Goal: Information Seeking & Learning: Learn about a topic

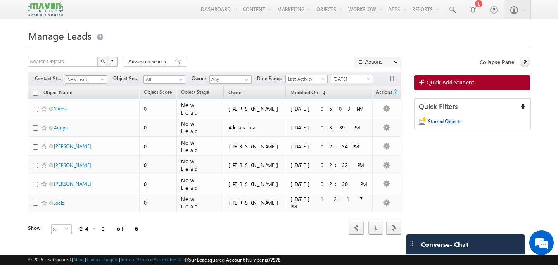
click at [95, 82] on span "New Lead" at bounding box center [84, 79] width 39 height 7
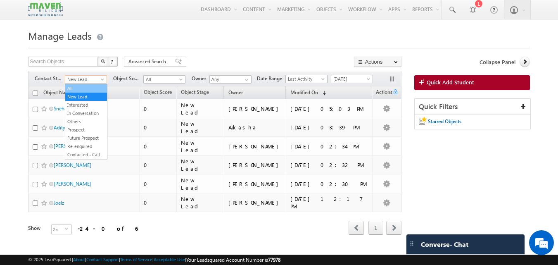
click at [83, 88] on link "All" at bounding box center [86, 88] width 42 height 7
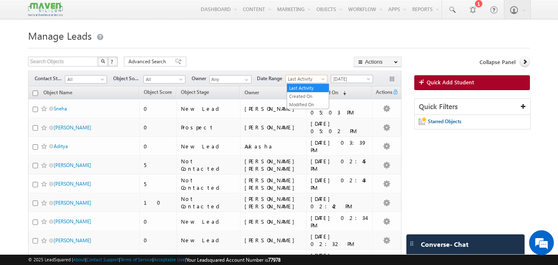
click at [319, 77] on span "Last Activity" at bounding box center [305, 78] width 39 height 7
click at [309, 94] on link "Created On" at bounding box center [308, 95] width 42 height 7
click at [351, 83] on span "[DATE]" at bounding box center [350, 78] width 39 height 7
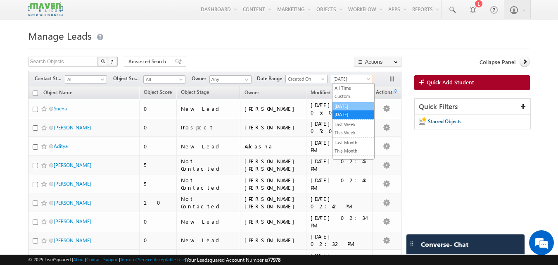
click at [346, 103] on link "[DATE]" at bounding box center [353, 105] width 42 height 7
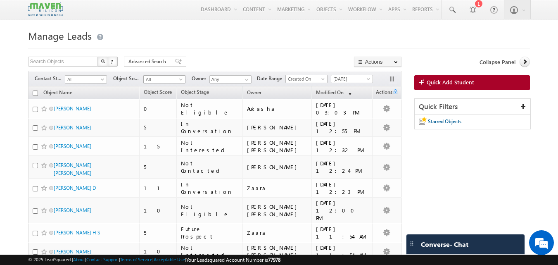
click at [160, 80] on span "All" at bounding box center [163, 79] width 39 height 7
click at [150, 118] on link "Google" at bounding box center [165, 114] width 42 height 7
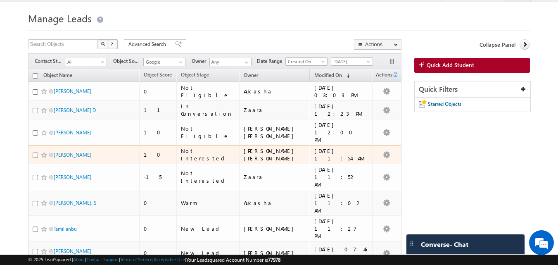
scroll to position [0, 0]
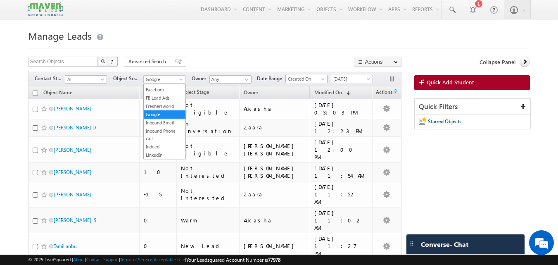
click at [165, 80] on span "Google" at bounding box center [163, 79] width 39 height 7
click at [160, 93] on link "Facebook" at bounding box center [165, 89] width 42 height 7
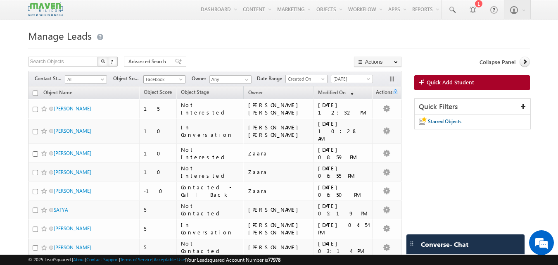
click at [173, 78] on span "Facebook" at bounding box center [163, 79] width 39 height 7
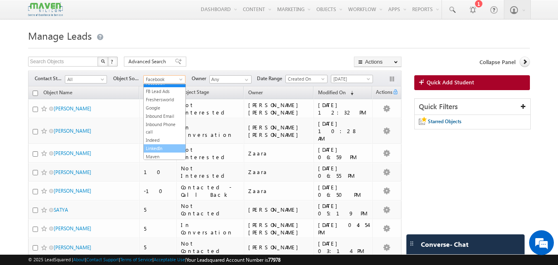
click at [160, 152] on link "LinkedIn" at bounding box center [165, 147] width 42 height 7
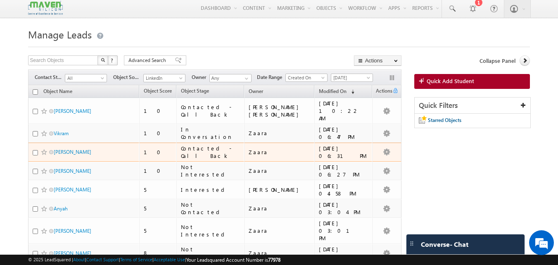
scroll to position [0, 0]
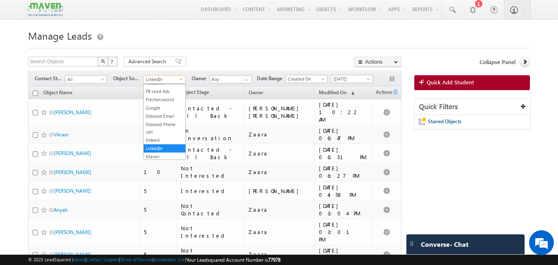
click at [156, 80] on span "LinkedIn" at bounding box center [163, 79] width 39 height 7
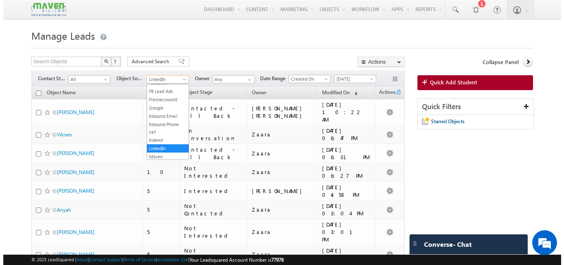
scroll to position [179, 0]
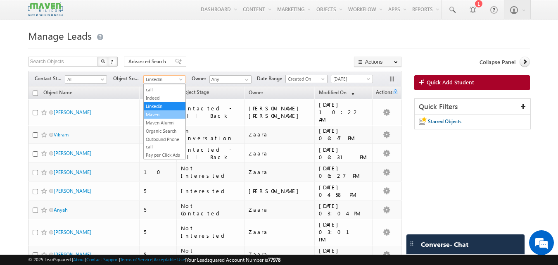
click at [157, 118] on link "Maven" at bounding box center [165, 114] width 42 height 7
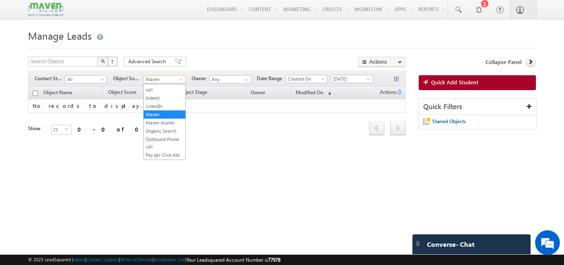
click at [182, 80] on span at bounding box center [181, 81] width 7 height 7
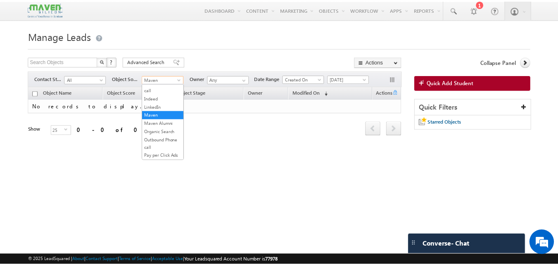
scroll to position [0, 0]
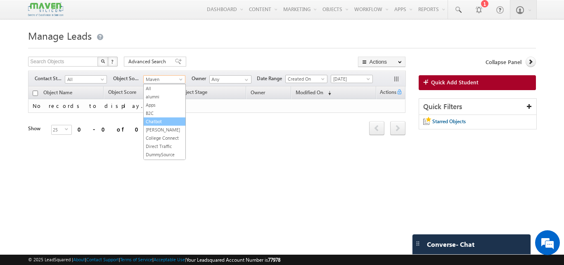
click at [157, 121] on link "Chatbot" at bounding box center [165, 121] width 42 height 7
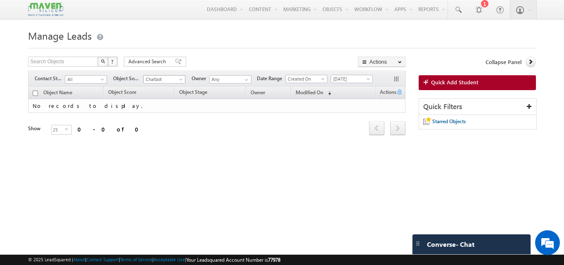
click at [168, 81] on span "Chatbot" at bounding box center [163, 79] width 39 height 7
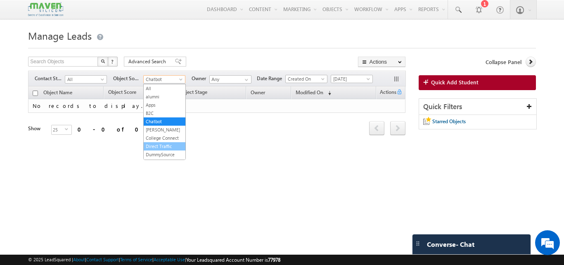
click at [159, 150] on link "Direct Traffic" at bounding box center [165, 145] width 42 height 7
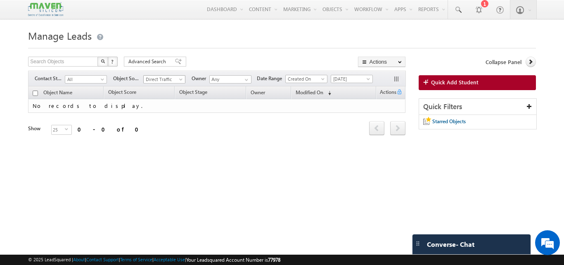
click at [179, 81] on span at bounding box center [181, 81] width 7 height 7
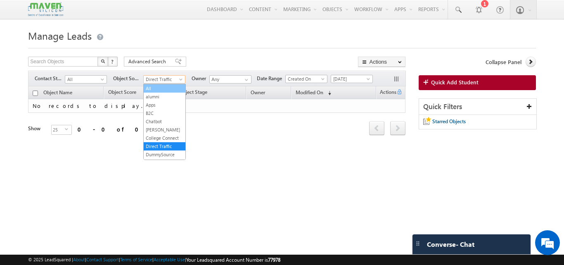
click at [153, 90] on link "All" at bounding box center [165, 88] width 42 height 7
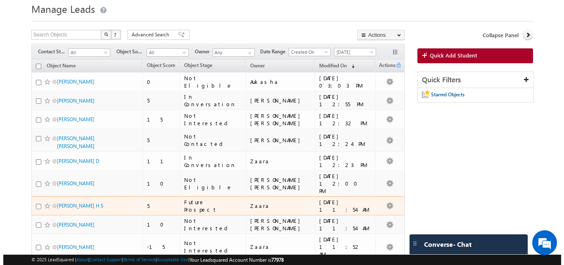
scroll to position [41, 0]
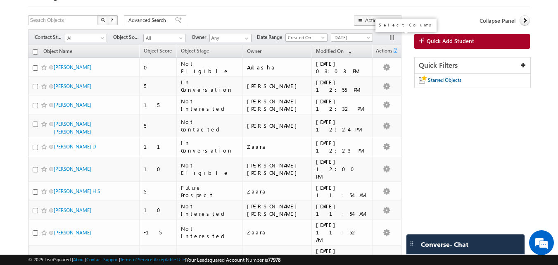
click at [392, 36] on button "button" at bounding box center [392, 38] width 8 height 8
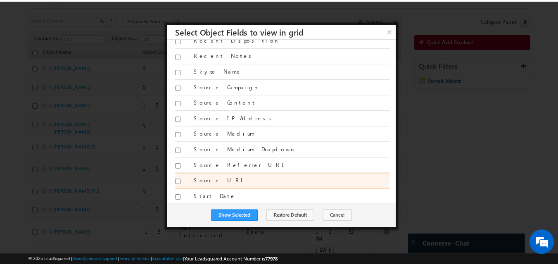
scroll to position [1651, 0]
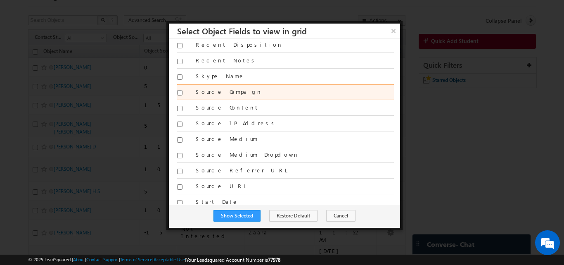
click at [177, 92] on input "Source Campaign" at bounding box center [179, 92] width 5 height 5
checkbox input "true"
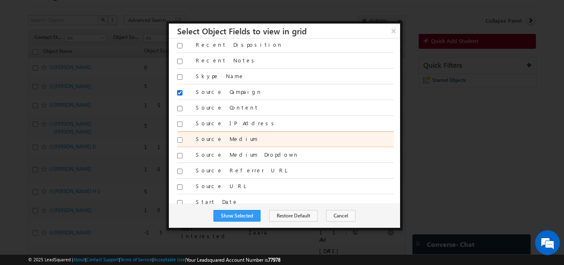
click at [180, 141] on input "Source Medium" at bounding box center [179, 139] width 5 height 5
checkbox input "true"
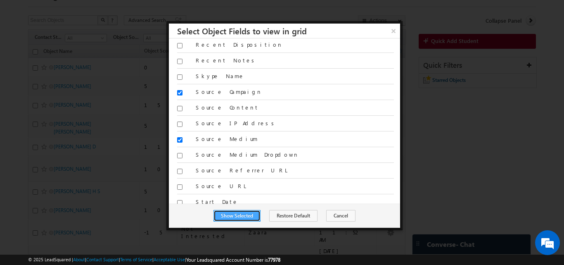
click at [240, 220] on button "Show Selected" at bounding box center [236, 216] width 47 height 12
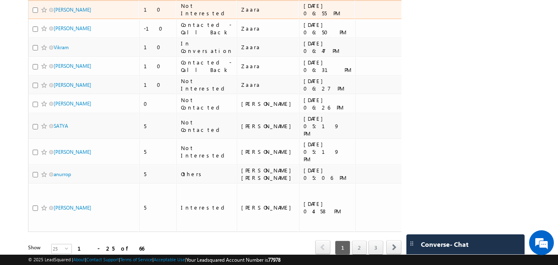
scroll to position [474, 0]
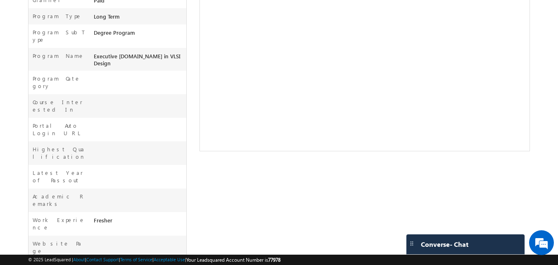
scroll to position [248, 0]
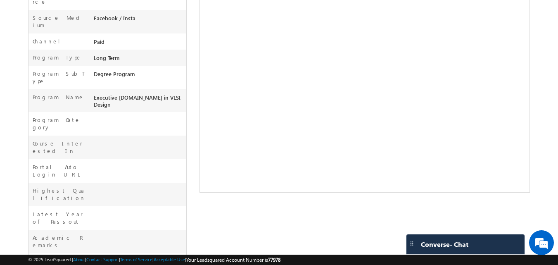
drag, startPoint x: 121, startPoint y: 180, endPoint x: 0, endPoint y: 183, distance: 120.6
click at [0, 183] on body "Menu Nayana B lsq1@ maven -sili con.c om Settings" at bounding box center [279, 64] width 558 height 624
click at [144, 257] on div "Fresher" at bounding box center [139, 263] width 95 height 12
drag, startPoint x: 143, startPoint y: 184, endPoint x: 16, endPoint y: 180, distance: 127.6
click at [14, 180] on body "Menu Nayana B lsq1@ maven -sili con.c om Settings" at bounding box center [279, 64] width 558 height 624
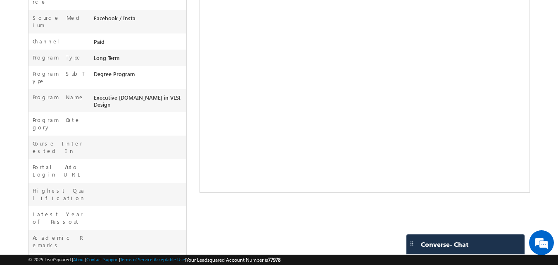
click at [137, 257] on div "Fresher" at bounding box center [139, 263] width 95 height 12
drag, startPoint x: 137, startPoint y: 186, endPoint x: 38, endPoint y: 182, distance: 99.5
click at [37, 253] on div "Work Experience Fresher" at bounding box center [107, 265] width 158 height 24
click at [52, 257] on label "Work Experience" at bounding box center [59, 264] width 53 height 15
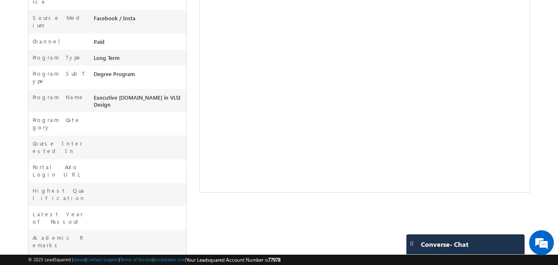
click at [189, 196] on div "Praveen Goudanavar New Lead" at bounding box center [279, 92] width 502 height 567
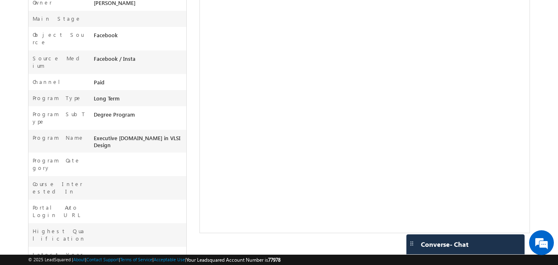
scroll to position [248, 0]
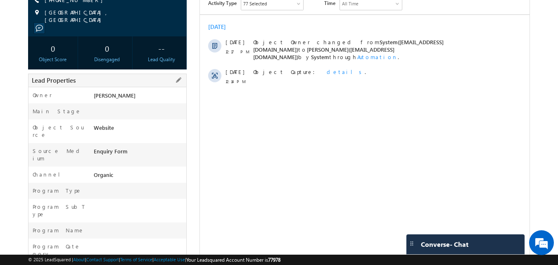
scroll to position [283, 0]
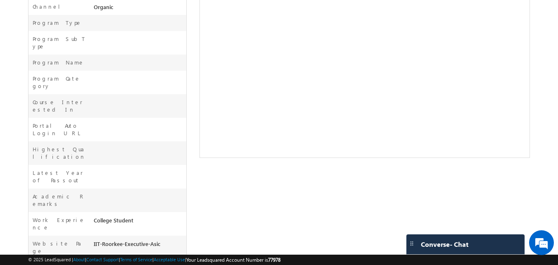
drag, startPoint x: 163, startPoint y: 166, endPoint x: 40, endPoint y: 152, distance: 123.8
click at [37, 148] on div "Owner * [GEOGRAPHIC_DATA] Main Stage Object Source Website Source Medium Enquir…" at bounding box center [107, 121] width 159 height 404
click at [124, 263] on div "[GEOGRAPHIC_DATA]" at bounding box center [139, 269] width 95 height 12
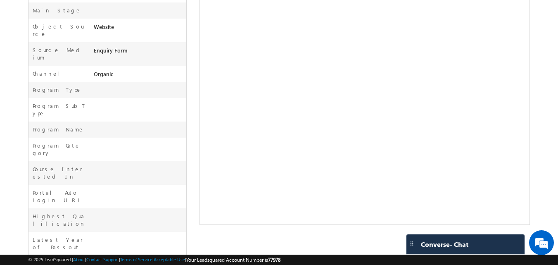
scroll to position [159, 0]
